Goal: Ask a question

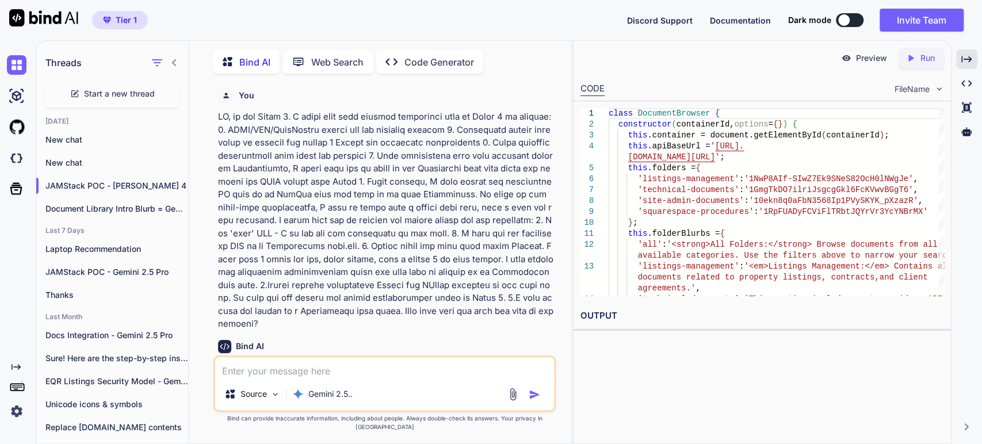
scroll to position [46548, 0]
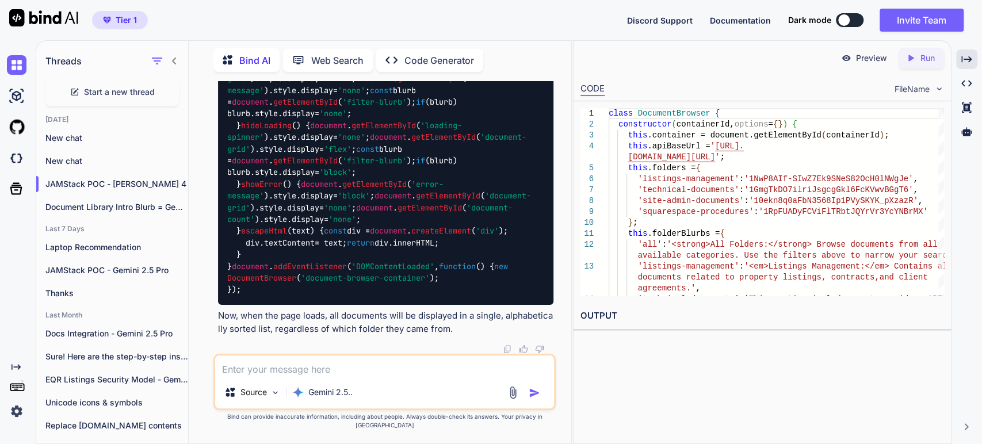
type textarea "x"
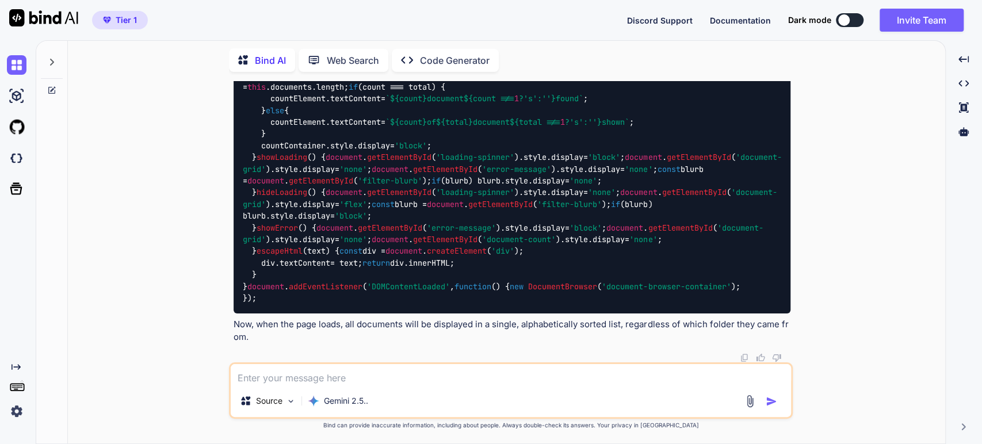
scroll to position [20686, 0]
click at [53, 59] on icon at bounding box center [52, 62] width 4 height 7
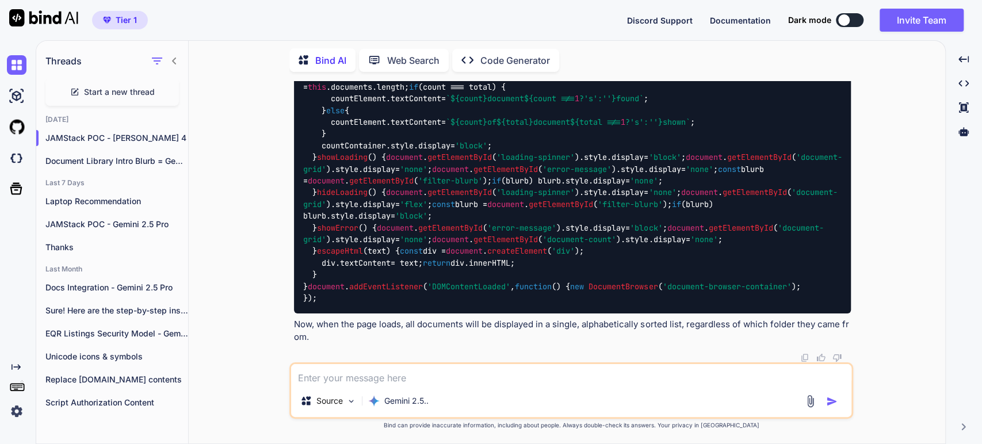
click at [91, 91] on span "Start a new thread" at bounding box center [119, 92] width 71 height 12
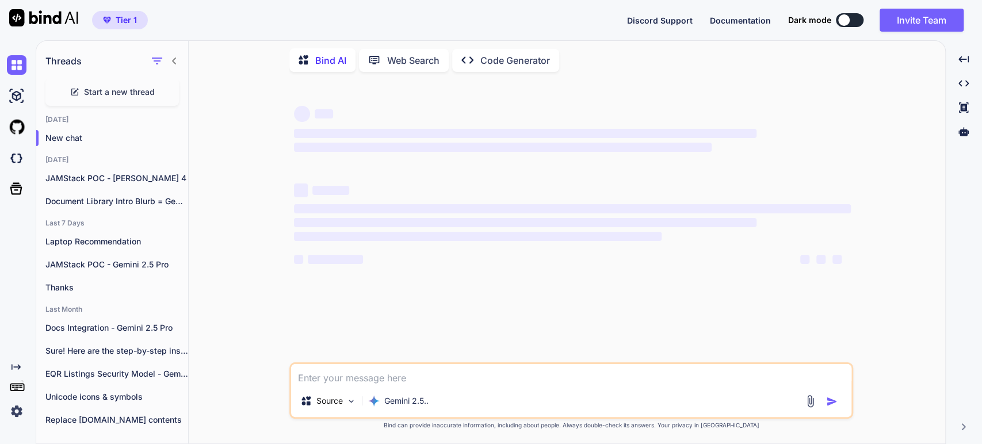
scroll to position [0, 0]
click at [411, 404] on p "Gemini 2.5.." at bounding box center [406, 401] width 44 height 12
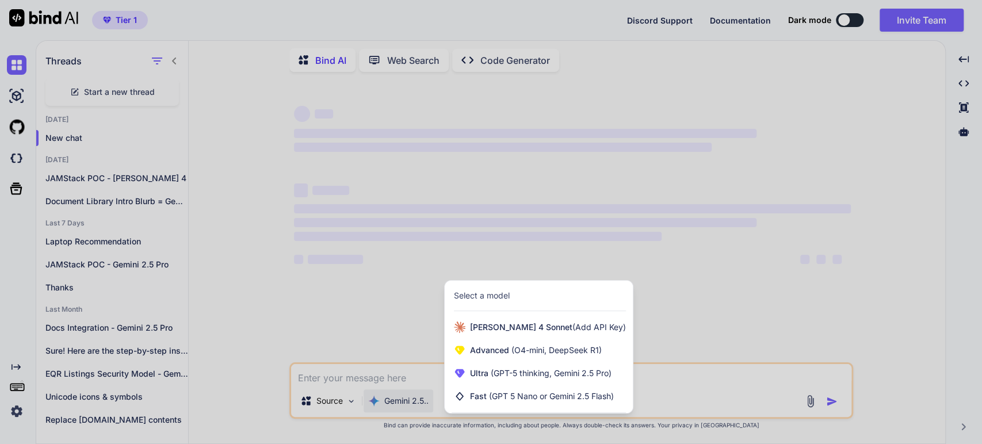
click at [411, 404] on div at bounding box center [491, 222] width 982 height 444
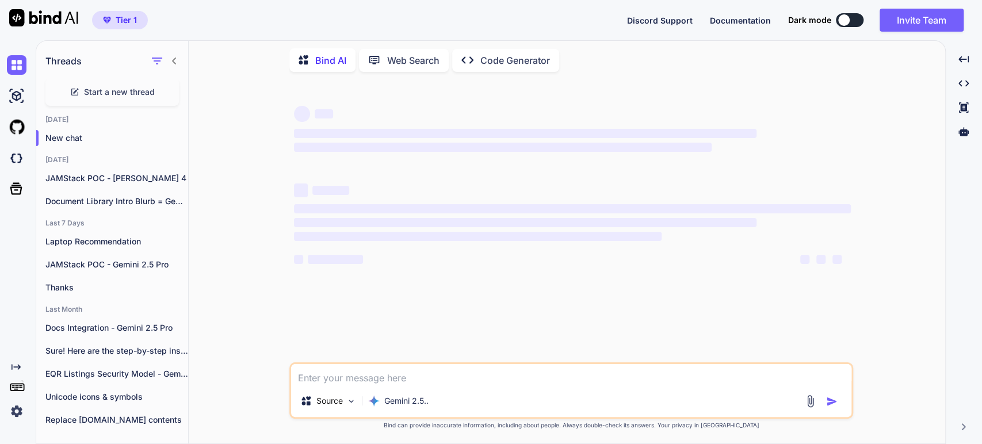
type textarea "x"
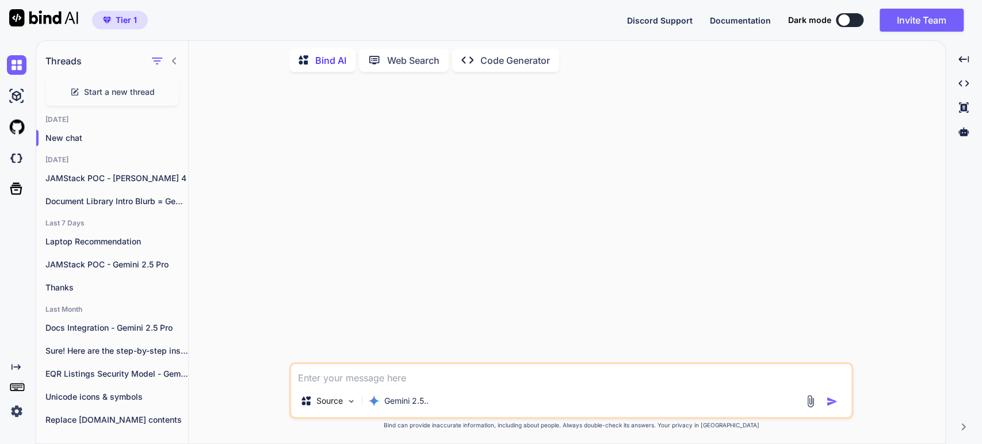
click at [316, 375] on textarea at bounding box center [571, 374] width 560 height 21
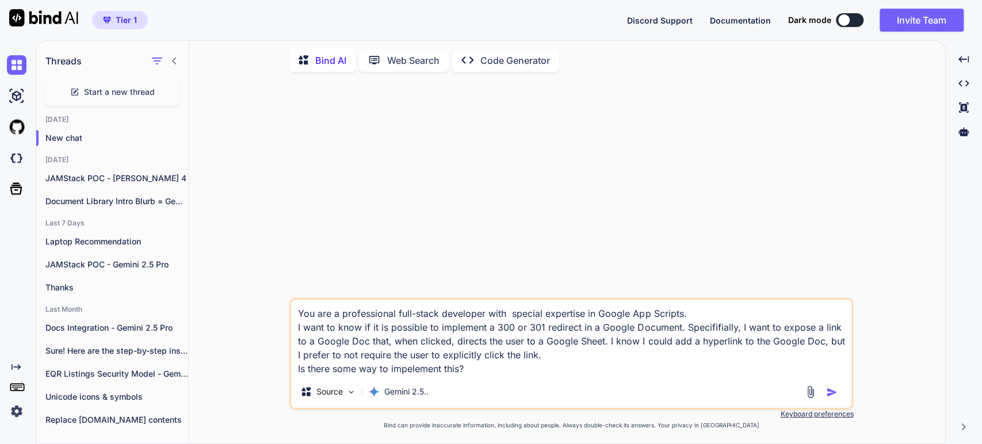
type textarea "You are a professional full-stack developer with special expertise in Google Ap…"
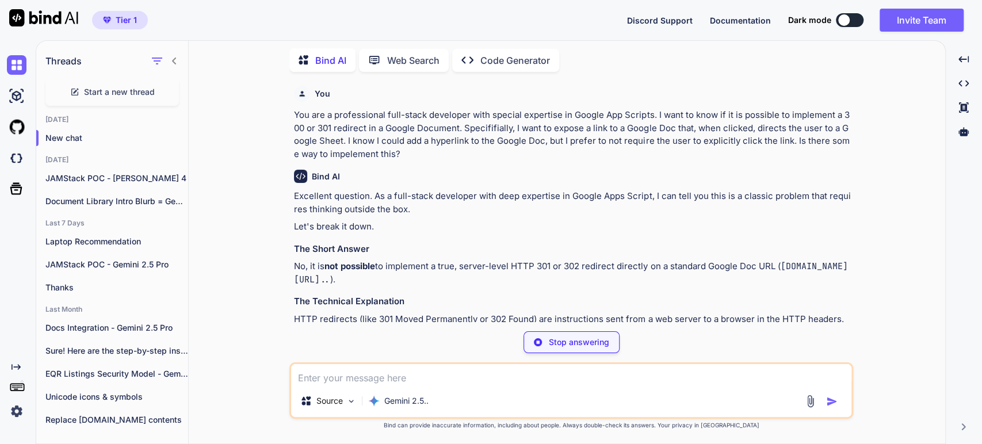
click at [466, 267] on p "No, it is not possible to implement a true, server-level HTTP 301 or 302 redire…" at bounding box center [572, 273] width 557 height 26
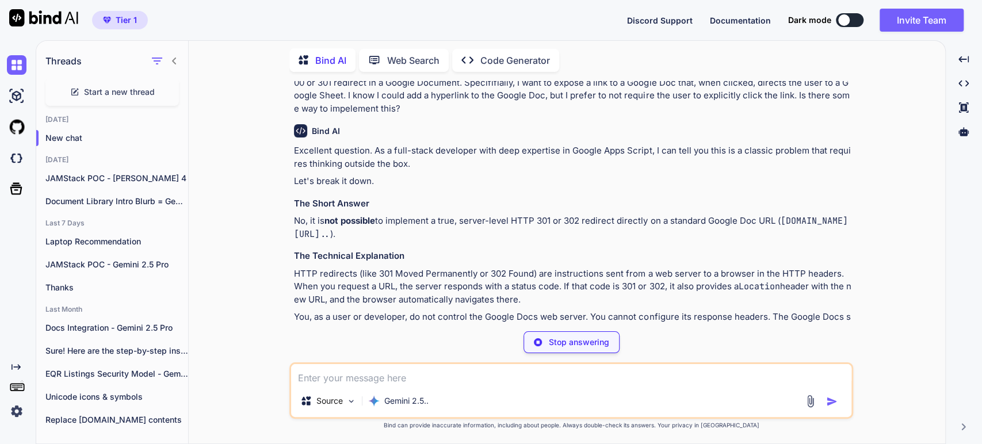
scroll to position [64, 0]
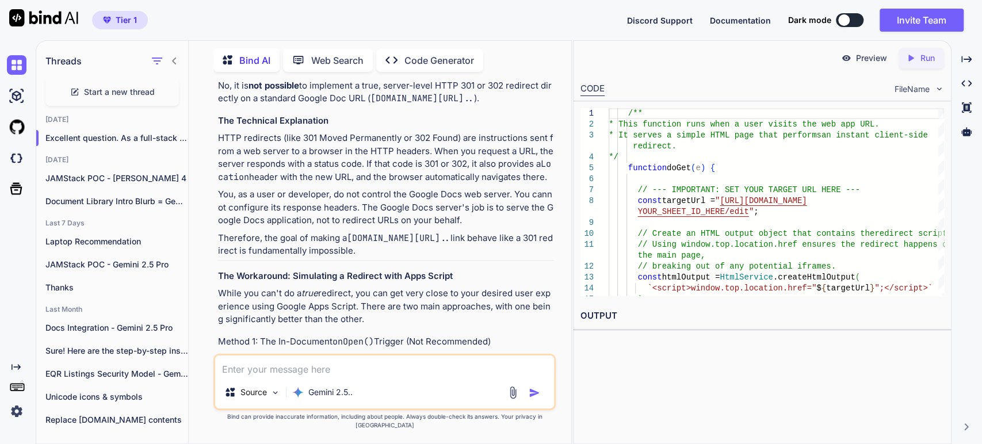
scroll to position [255, 0]
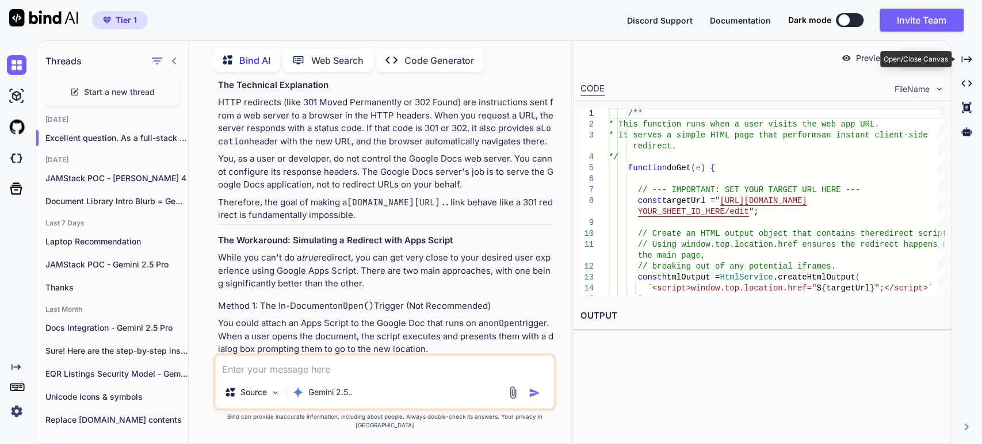
click at [962, 60] on icon "Created with Pixso." at bounding box center [966, 59] width 10 height 10
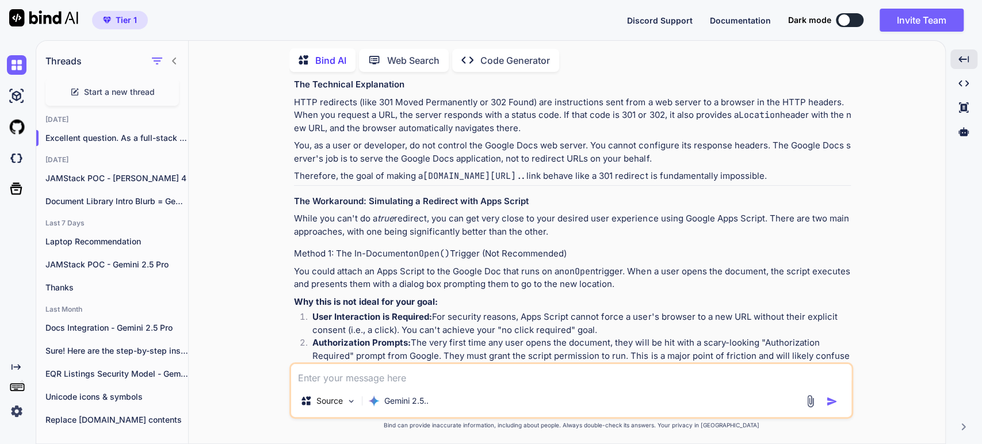
scroll to position [153, 0]
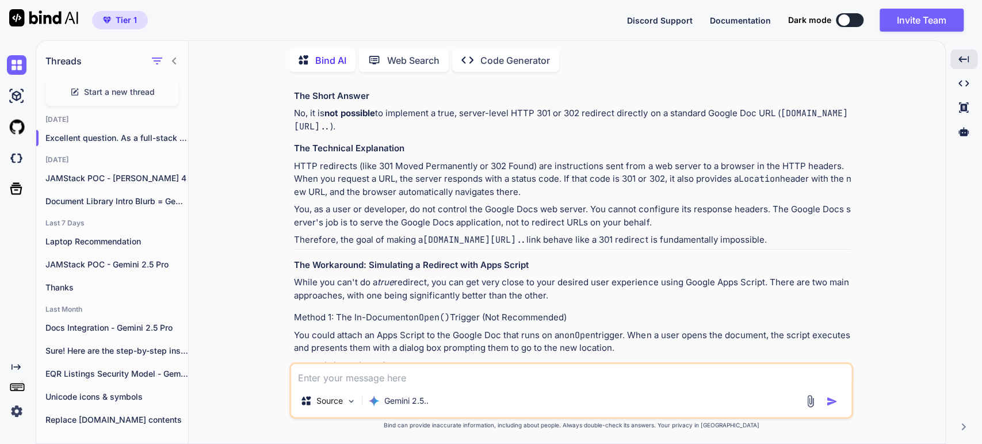
click at [174, 58] on icon at bounding box center [174, 60] width 9 height 9
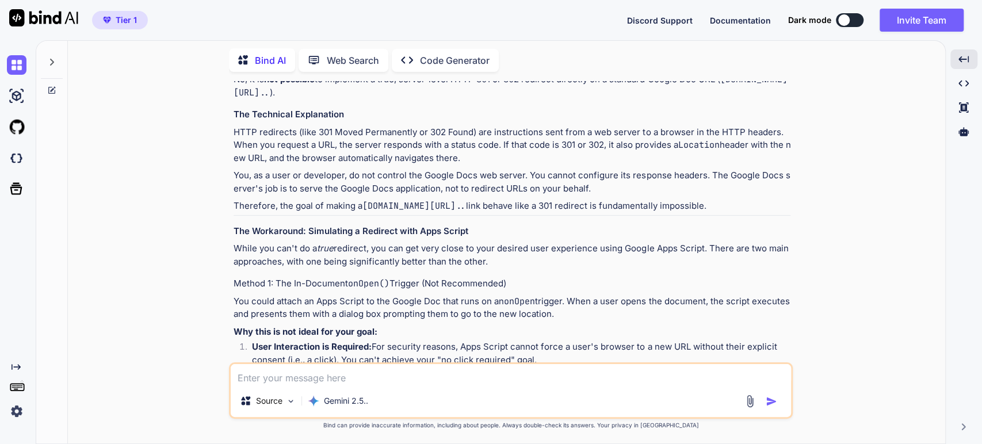
scroll to position [217, 0]
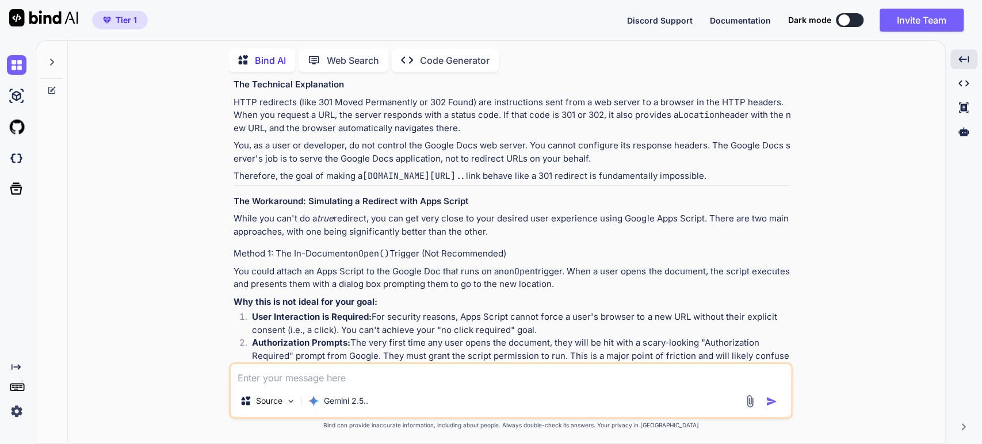
click at [307, 296] on strong "Why this is not ideal for your goal:" at bounding box center [306, 301] width 144 height 11
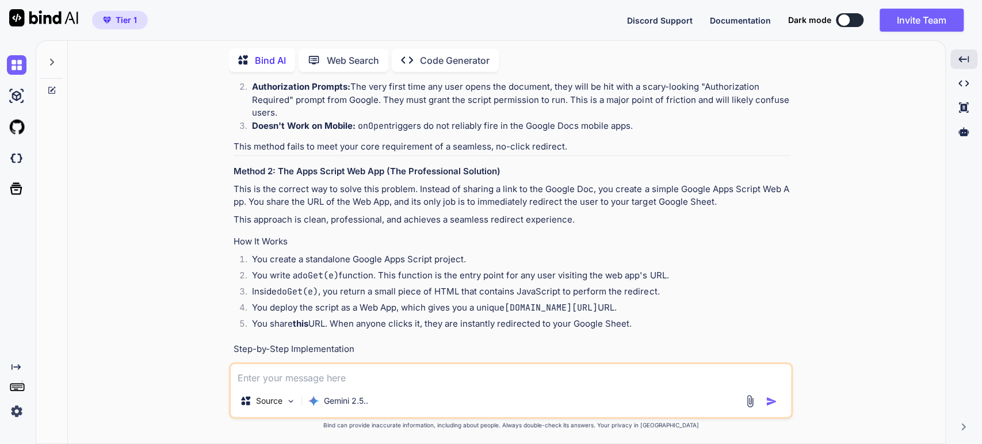
scroll to position [409, 0]
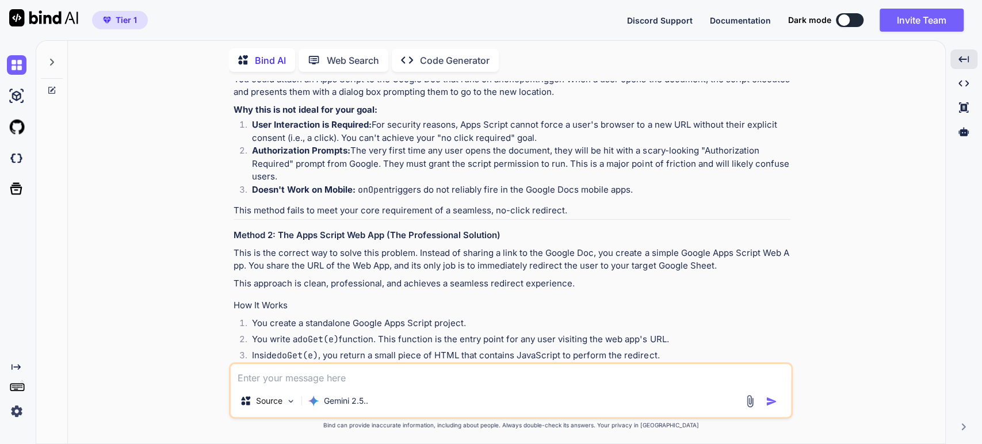
click at [398, 189] on li "Doesn't Work on Mobile: onOpen triggers do not reliably fire in the Google Docs…" at bounding box center [517, 191] width 548 height 16
drag, startPoint x: 452, startPoint y: 278, endPoint x: 451, endPoint y: 270, distance: 7.6
click at [411, 289] on p "This approach is clean, professional, and achieves a seamless redirect experien…" at bounding box center [512, 283] width 557 height 13
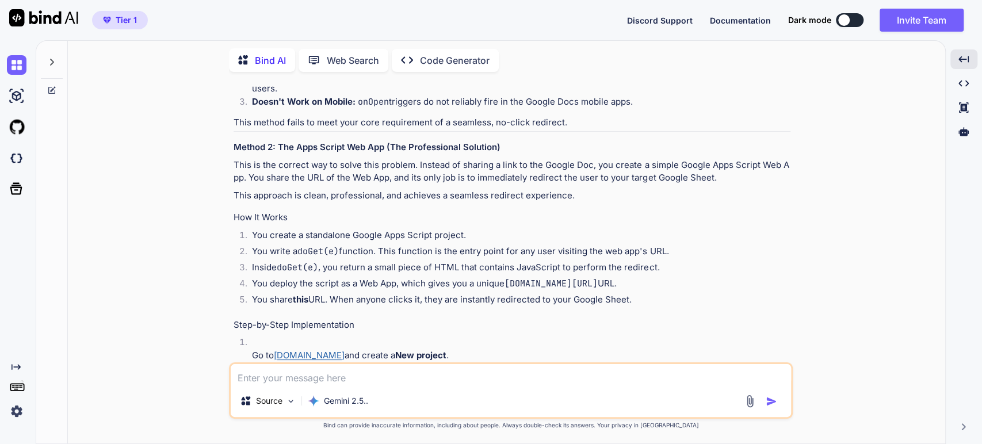
scroll to position [537, 0]
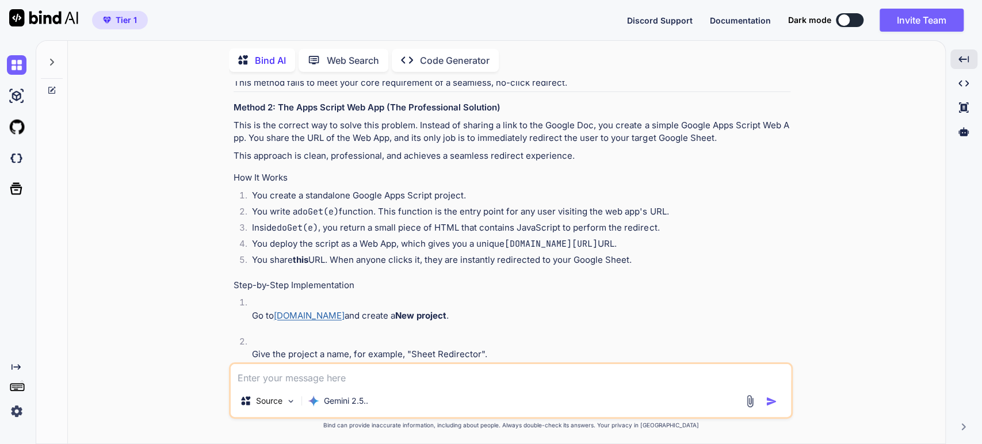
click at [572, 232] on li "Inside doGet(e) , you return a small piece of HTML that contains JavaScript to …" at bounding box center [517, 229] width 548 height 16
click at [411, 240] on li "You deploy the script as a Web App, which gives you a unique [DOMAIN_NAME][URL]…" at bounding box center [517, 246] width 548 height 16
click at [446, 264] on li "You share this URL. When anyone clicks it, they are instantly redirected to you…" at bounding box center [517, 262] width 548 height 16
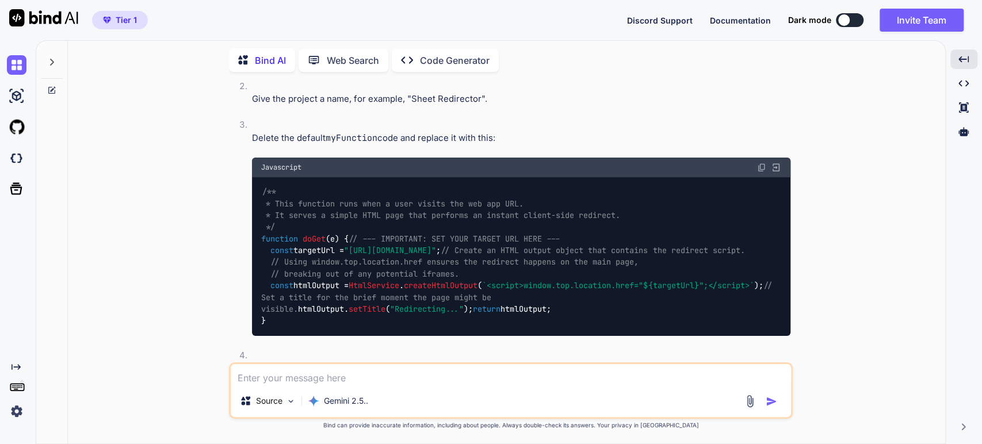
scroll to position [856, 0]
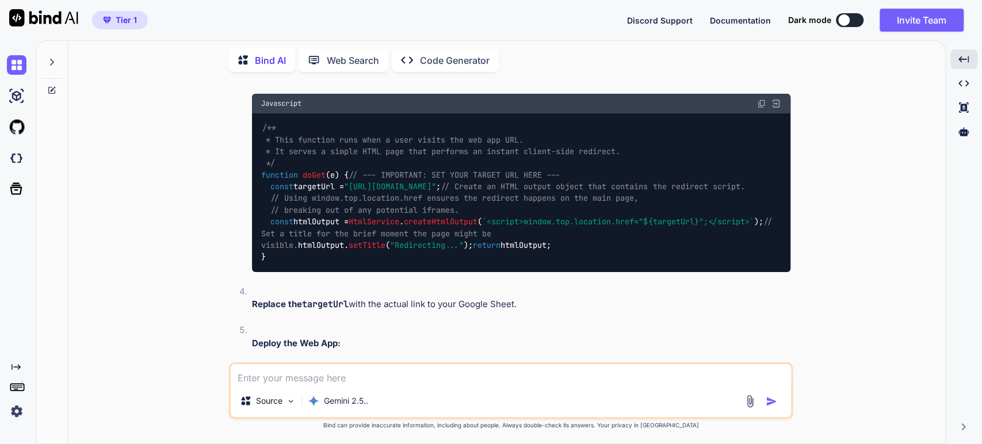
click at [481, 204] on span "// Using window.top.location.href ensures the redirect happens on the main page," at bounding box center [454, 198] width 368 height 10
click at [648, 266] on div "/** * This function runs when a user visits the web app URL. * It serves a simp…" at bounding box center [521, 192] width 538 height 159
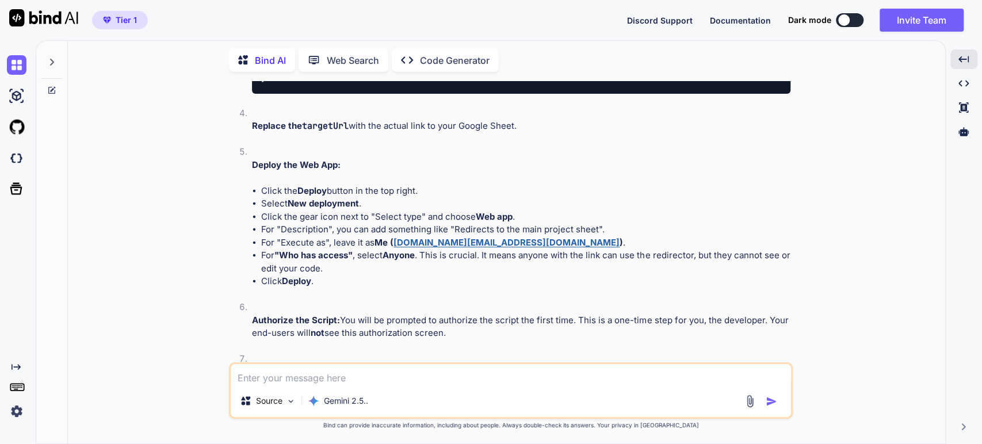
scroll to position [1112, 0]
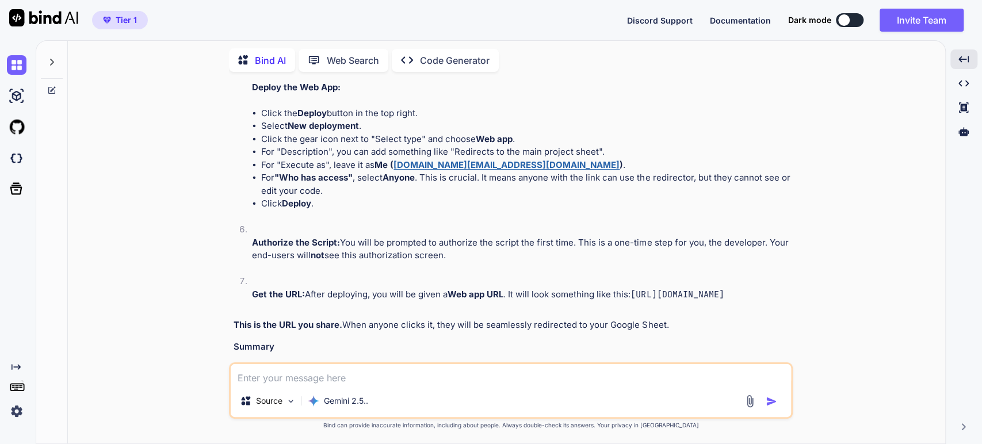
click at [423, 159] on li "For "Description", you can add something like "Redirects to the main project sh…" at bounding box center [525, 152] width 529 height 13
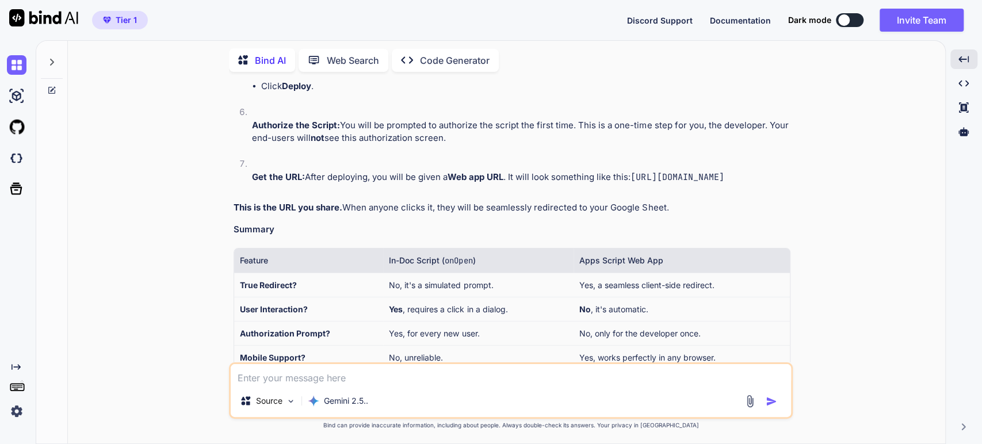
scroll to position [1239, 0]
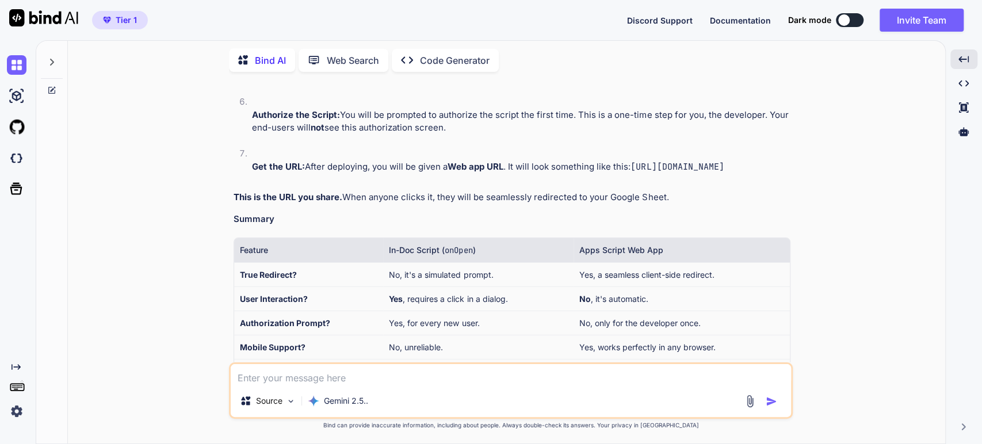
click at [354, 135] on p "Authorize the Script: You will be prompted to authorize the script the first ti…" at bounding box center [521, 122] width 538 height 26
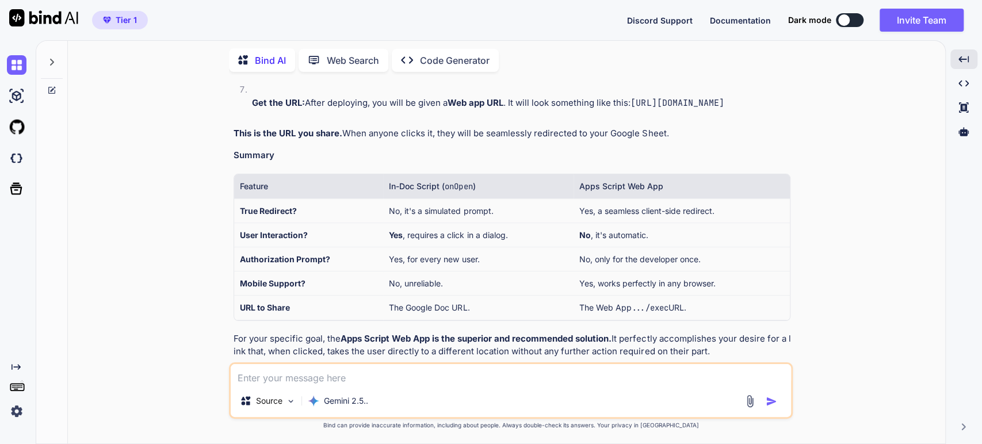
click at [406, 140] on p "This is the URL you share. When anyone clicks it, they will be seamlessly redir…" at bounding box center [512, 133] width 557 height 13
click at [519, 140] on p "This is the URL you share. When anyone clicks it, they will be seamlessly redir…" at bounding box center [512, 133] width 557 height 13
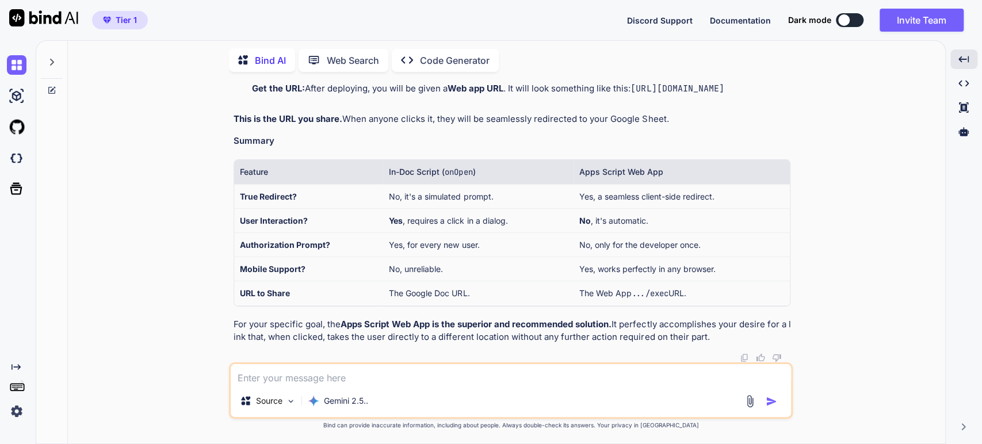
scroll to position [1433, 0]
click at [265, 377] on textarea at bounding box center [511, 374] width 560 height 21
type textarea "Thank you"
click at [772, 401] on img "button" at bounding box center [772, 402] width 12 height 12
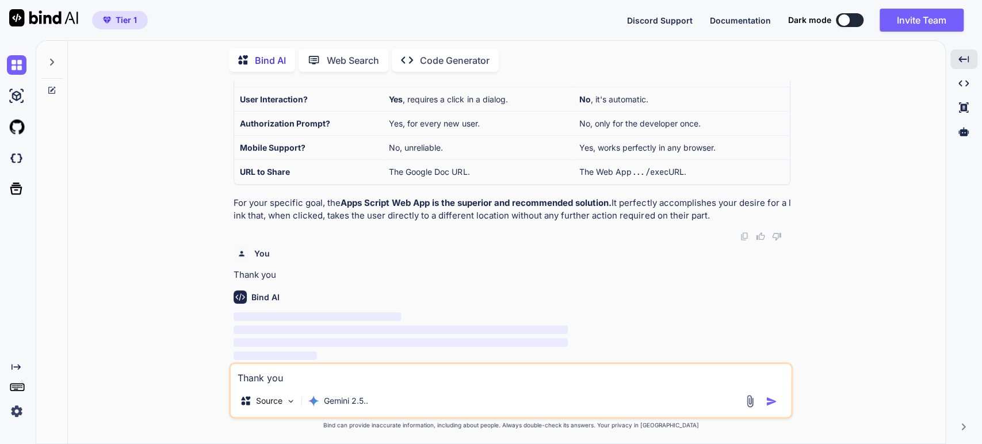
scroll to position [1555, 0]
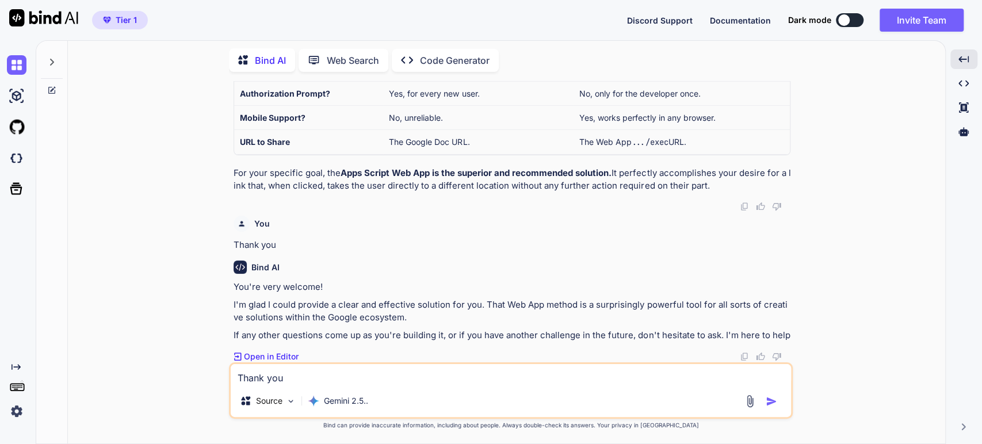
click at [54, 58] on icon at bounding box center [51, 62] width 9 height 9
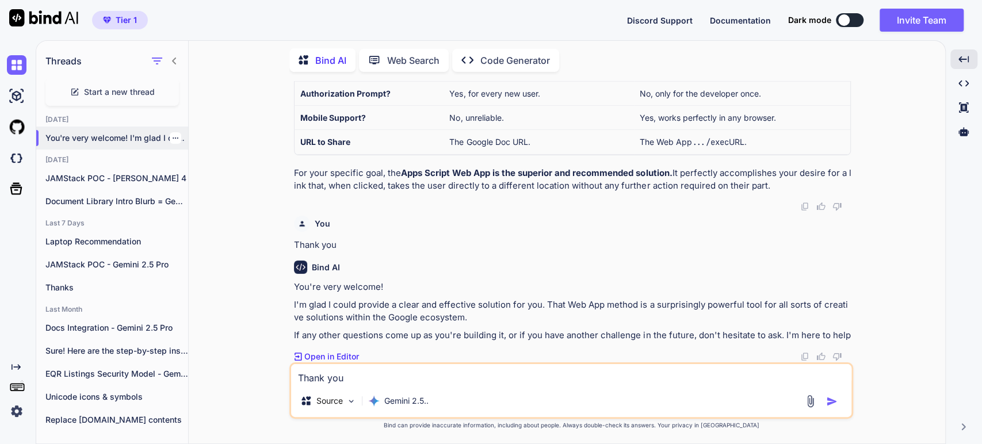
click at [175, 135] on div at bounding box center [176, 138] width 12 height 12
click at [172, 135] on icon "button" at bounding box center [175, 138] width 7 height 7
click at [183, 152] on div "Rename and Save" at bounding box center [224, 158] width 113 height 23
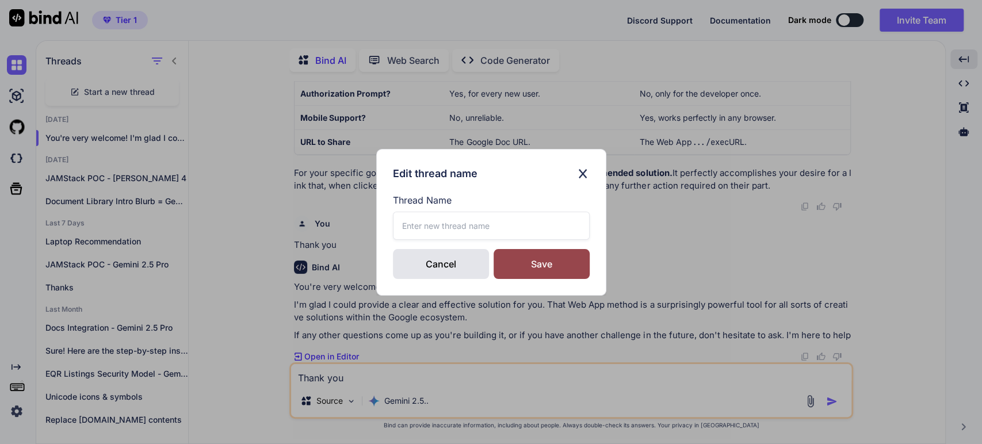
click at [416, 205] on label "Thread Name" at bounding box center [491, 200] width 197 height 14
click at [411, 218] on input "text" at bounding box center [491, 226] width 197 height 28
click at [515, 223] on input "Google Doc 'pseudo-redirect' Gemini 2.5 Pro" at bounding box center [491, 226] width 197 height 28
type input "Google Doc 'pseudo-redirect' - Gemini 2.5 Pro"
drag, startPoint x: 523, startPoint y: 266, endPoint x: 178, endPoint y: 275, distance: 345.8
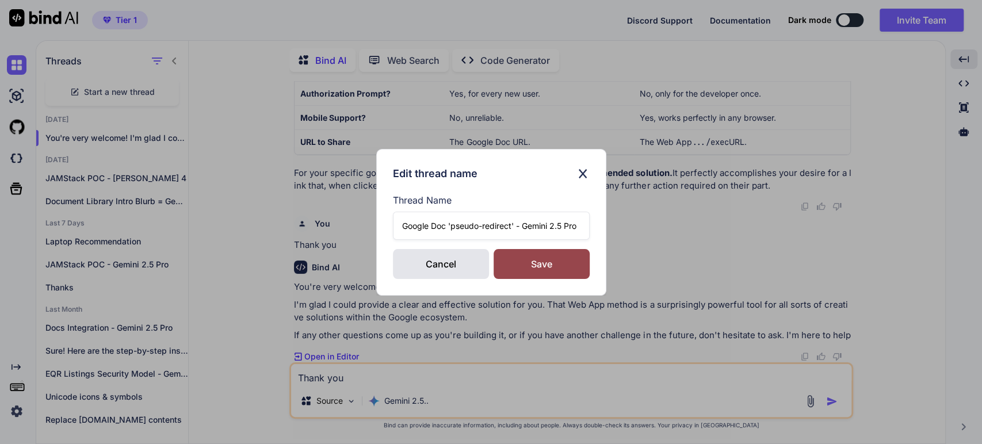
click at [521, 266] on div "Save" at bounding box center [541, 264] width 96 height 30
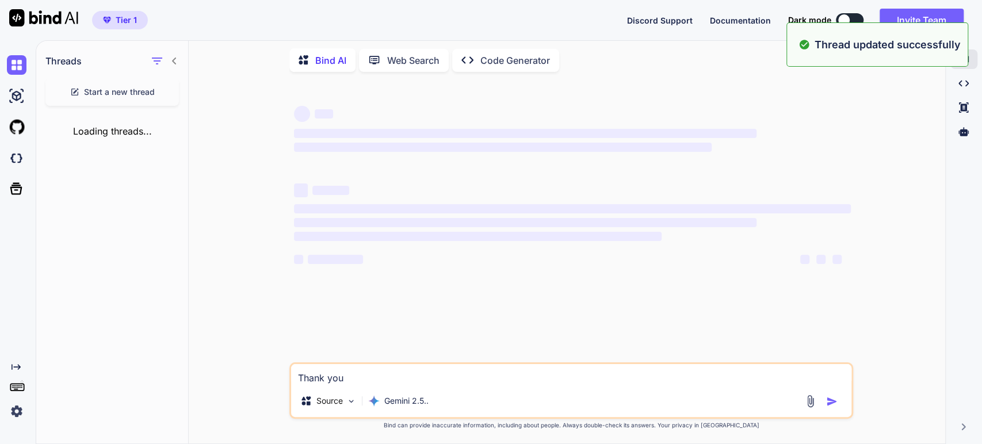
scroll to position [0, 0]
